Goal: Task Accomplishment & Management: Manage account settings

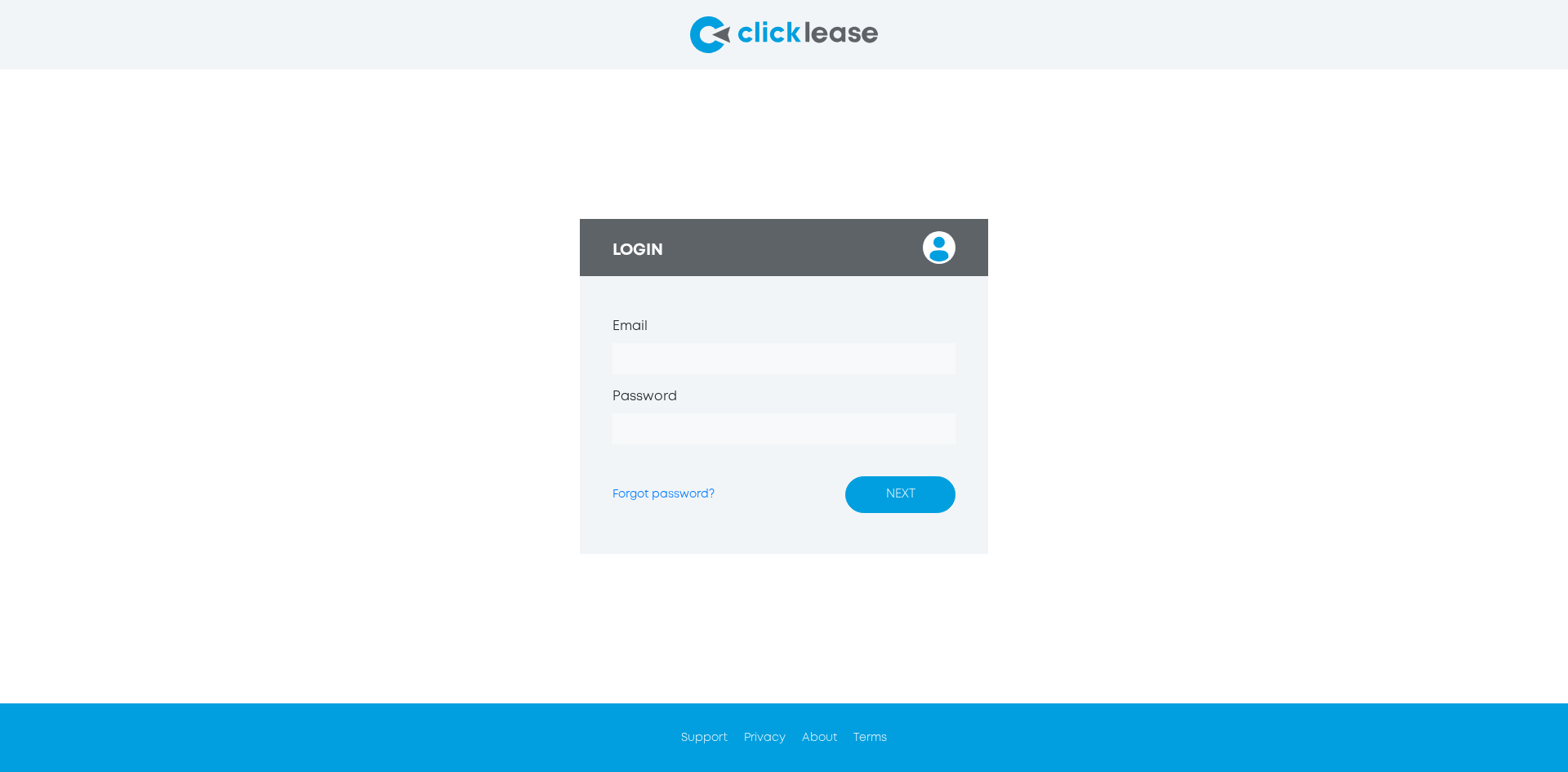
type input "**********"
click at [916, 493] on button "NEXT" at bounding box center [900, 494] width 110 height 37
